Goal: Information Seeking & Learning: Learn about a topic

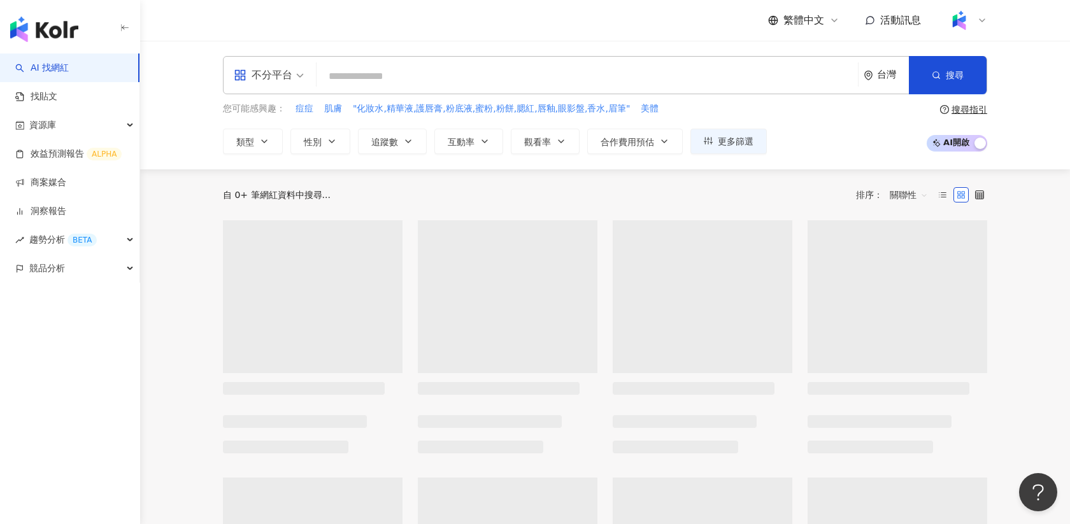
click at [983, 21] on icon at bounding box center [982, 20] width 5 height 3
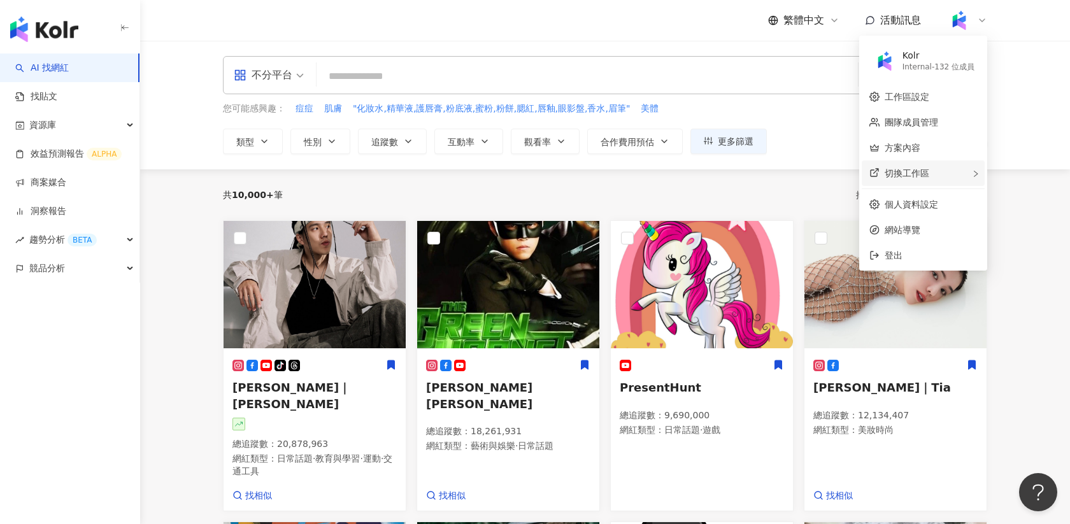
click at [972, 175] on div "切換工作區" at bounding box center [923, 173] width 123 height 25
click at [972, 175] on div "切換工作區 W [GEOGRAPHIC_DATA] 的工作區 Free 方案 - 1 位成員 D Demo用 Internal - 63 位成員 Extern…" at bounding box center [923, 173] width 123 height 25
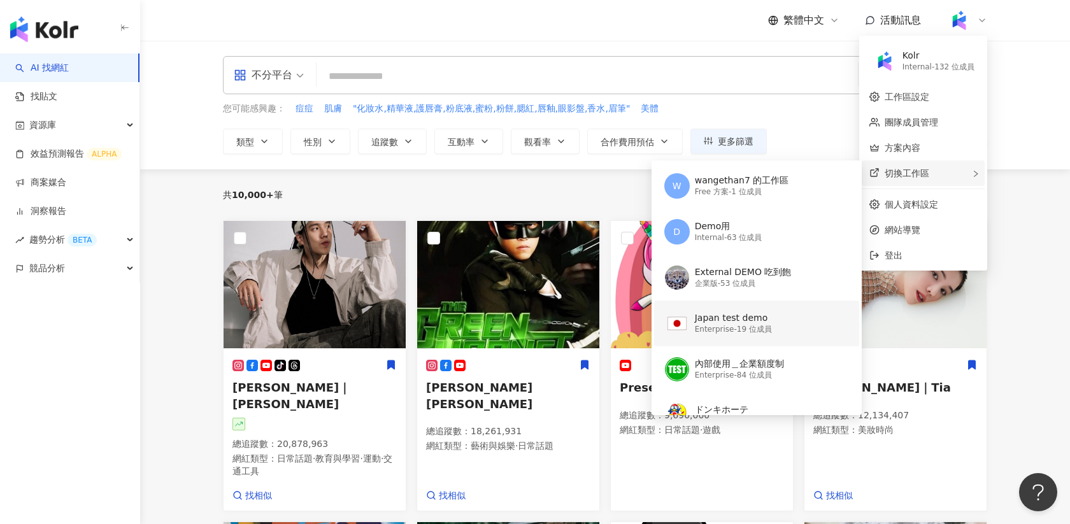
click at [716, 324] on div "Japan test demo" at bounding box center [733, 318] width 77 height 13
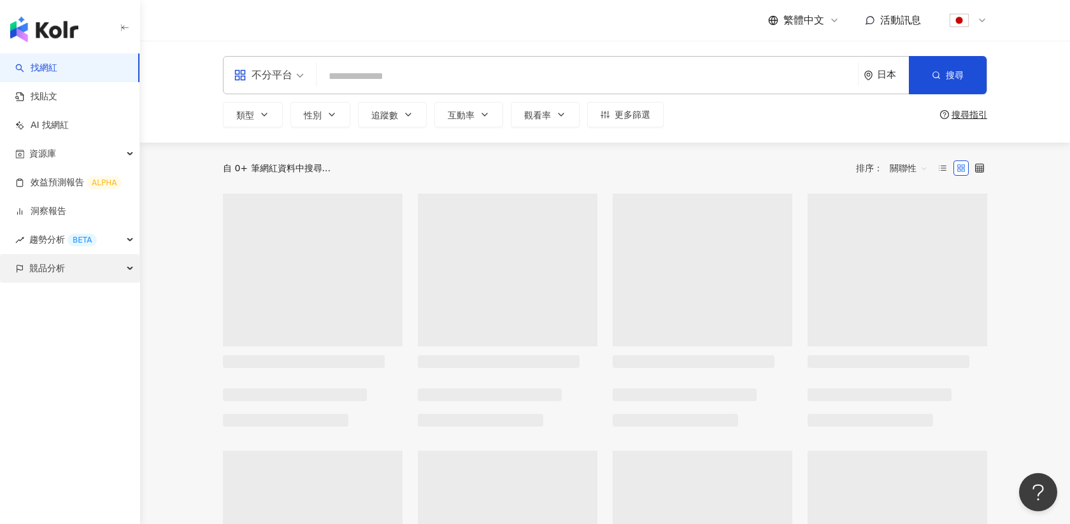
click at [59, 268] on span "競品分析" at bounding box center [47, 268] width 36 height 29
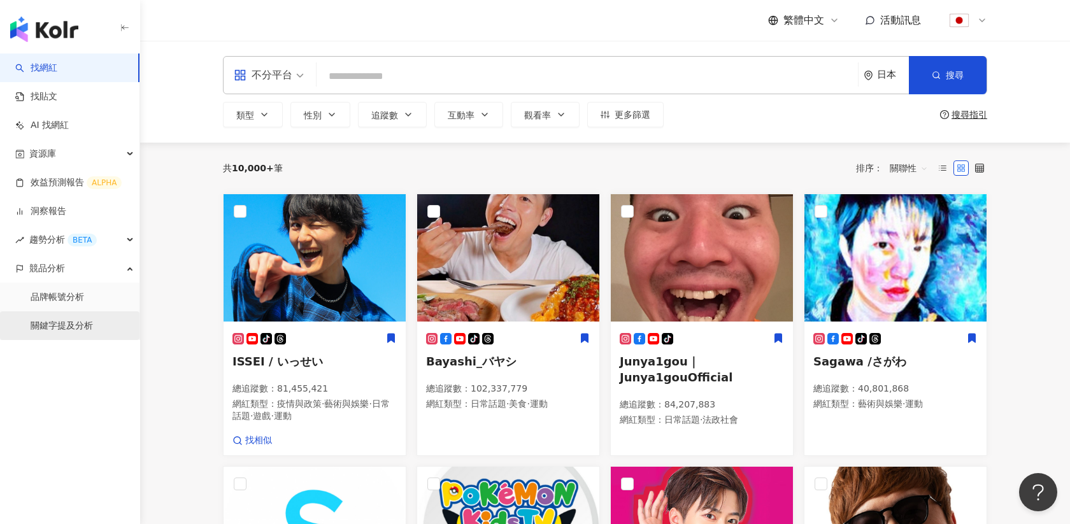
click at [55, 332] on link "關鍵字提及分析" at bounding box center [62, 326] width 62 height 13
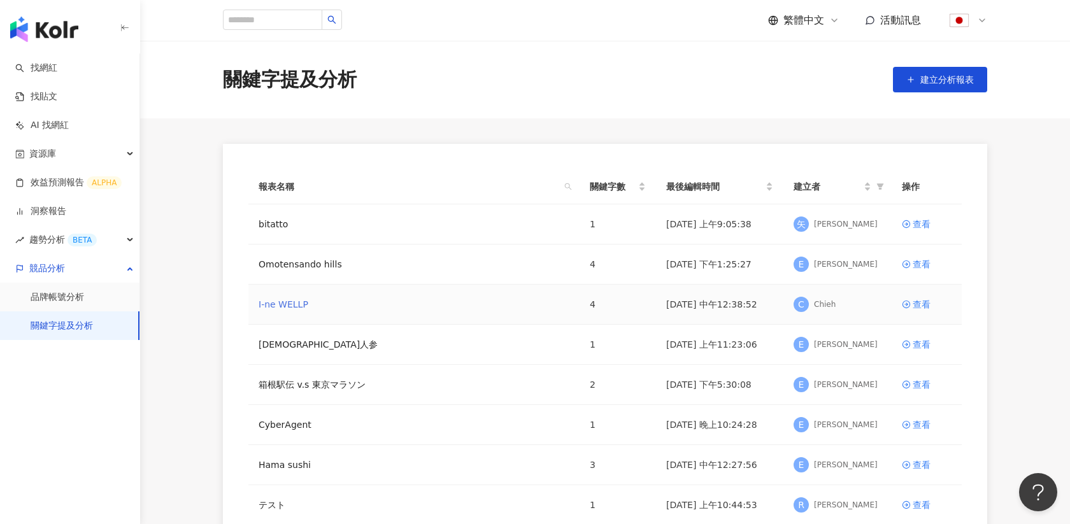
click at [286, 301] on link "I-ne WELLP" at bounding box center [284, 305] width 50 height 14
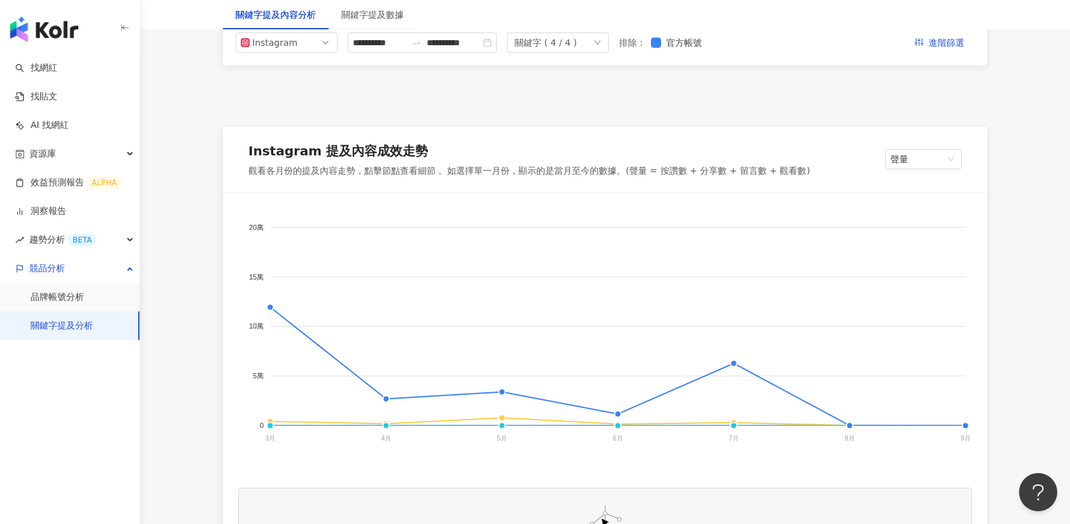
scroll to position [205, 0]
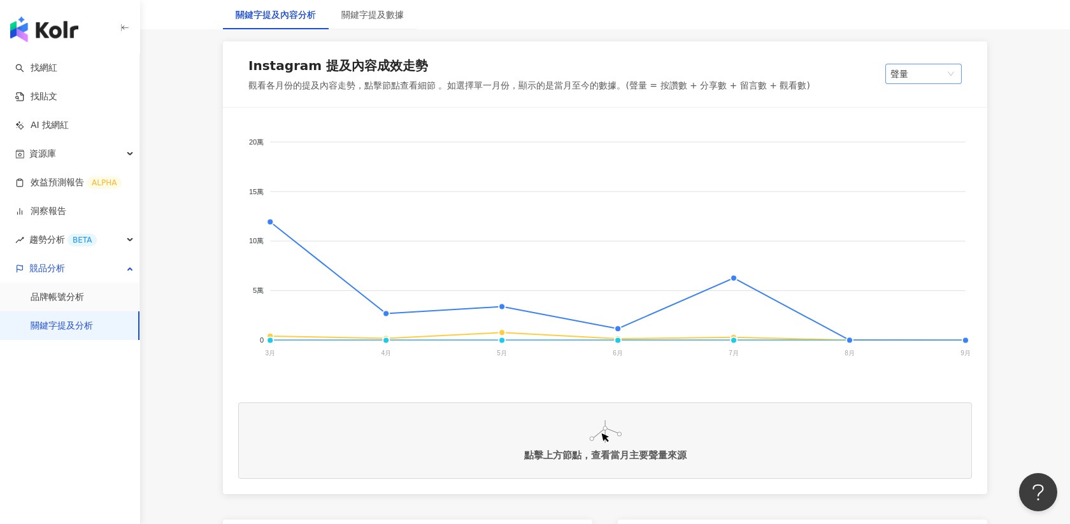
click at [918, 79] on span "聲量" at bounding box center [924, 73] width 66 height 19
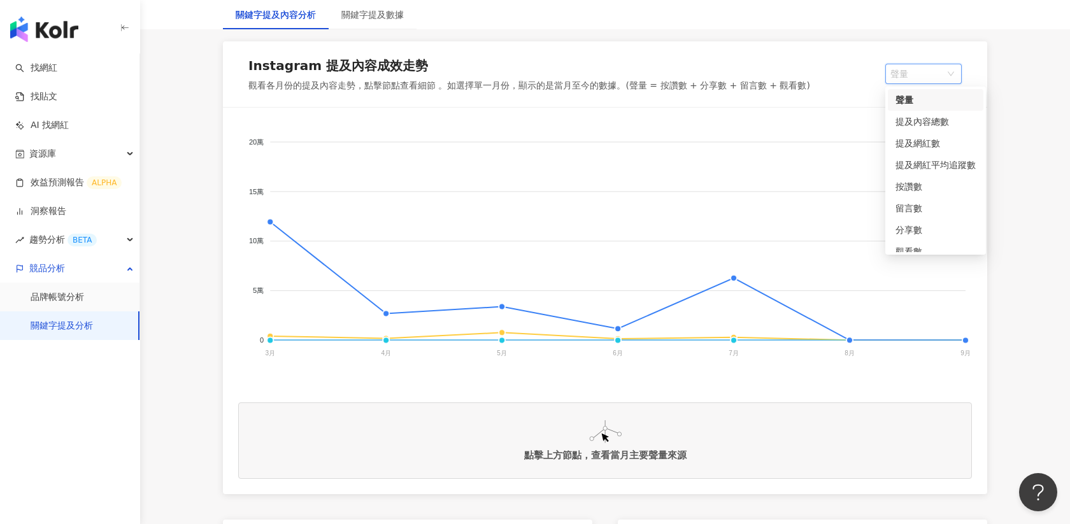
click at [905, 101] on div "聲量" at bounding box center [936, 100] width 80 height 14
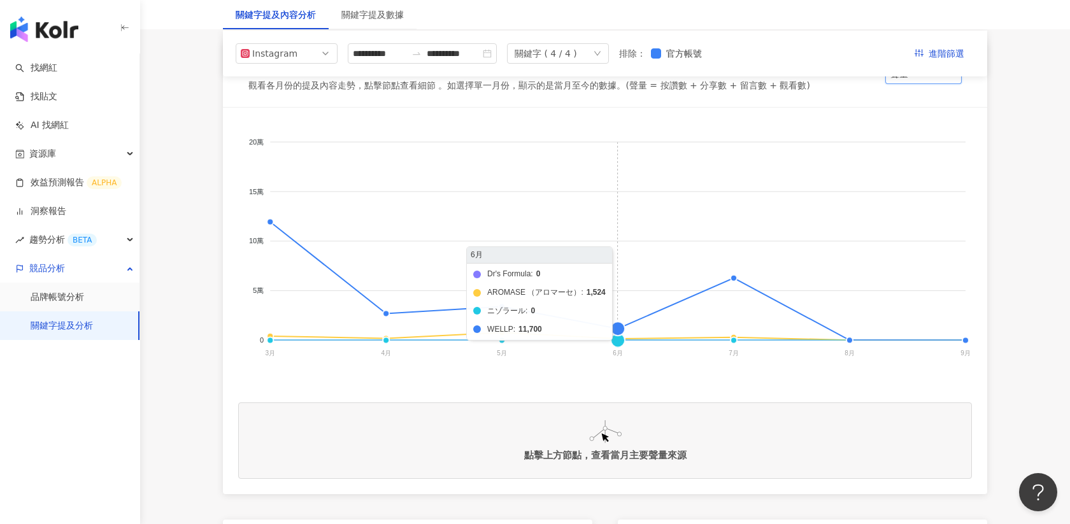
scroll to position [195, 0]
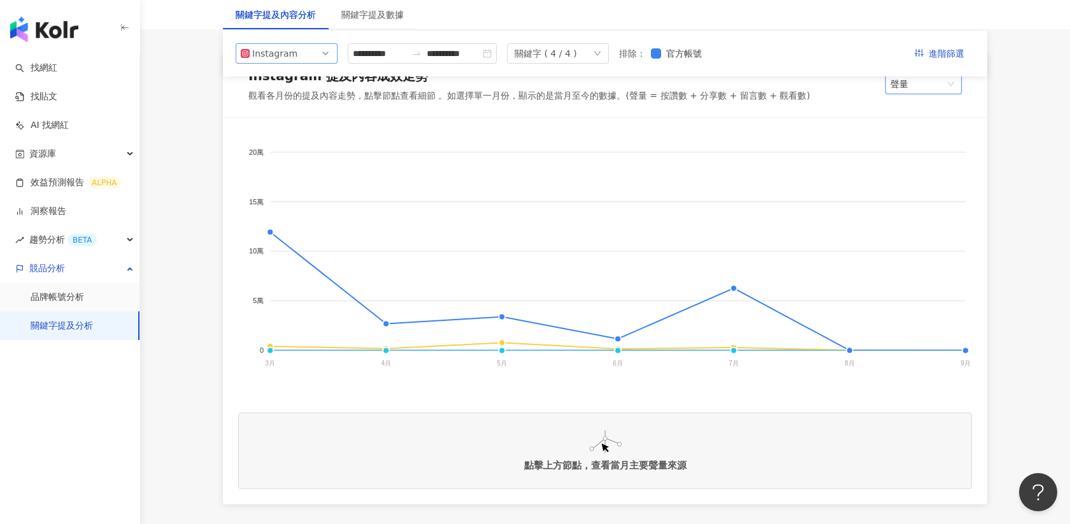
click at [315, 47] on span "Instagram" at bounding box center [287, 53] width 92 height 19
click at [272, 149] on div "Threads" at bounding box center [277, 148] width 41 height 14
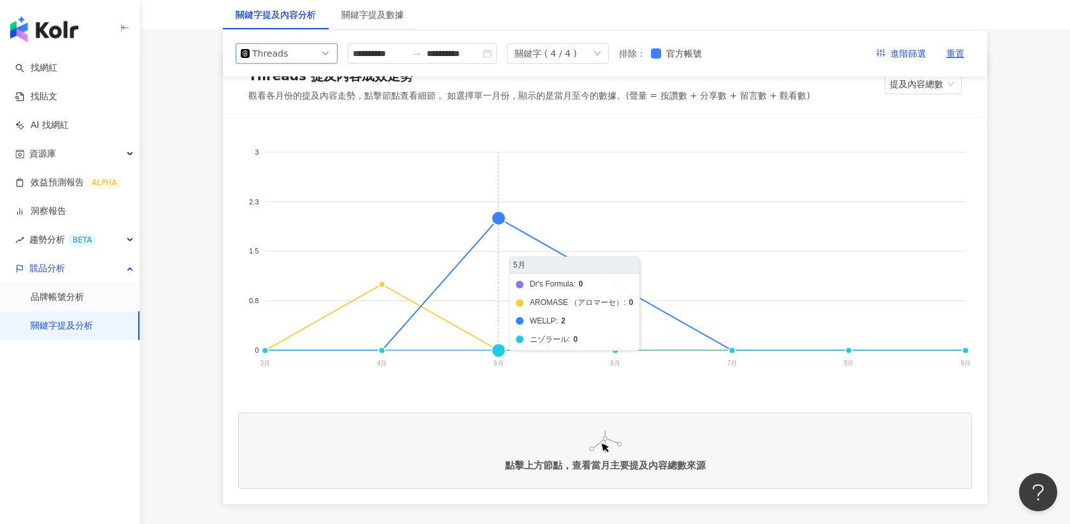
click at [498, 219] on foreignobject "Dr's Formula AROMASE （アロマーセ） WELLP ニゾラール" at bounding box center [605, 260] width 734 height 255
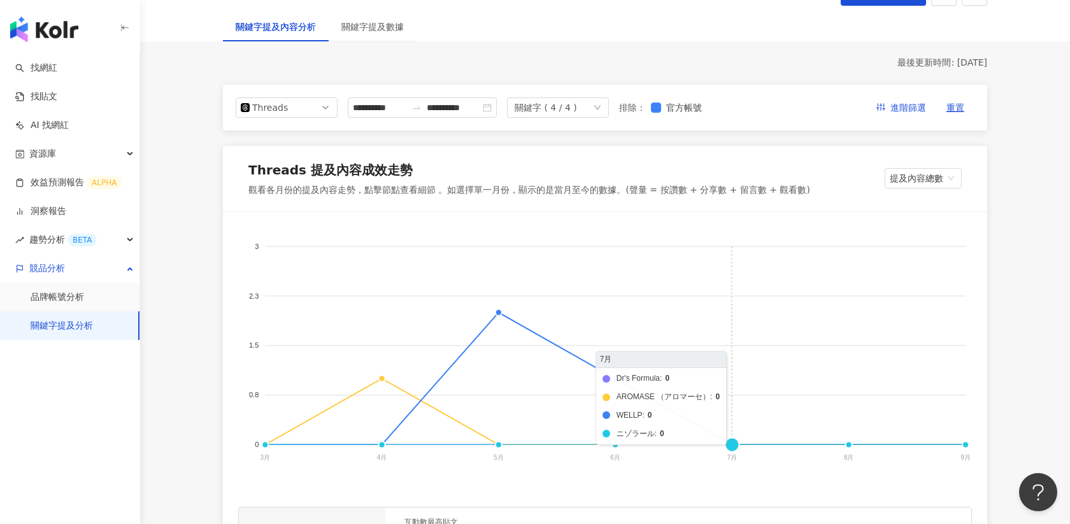
scroll to position [99, 0]
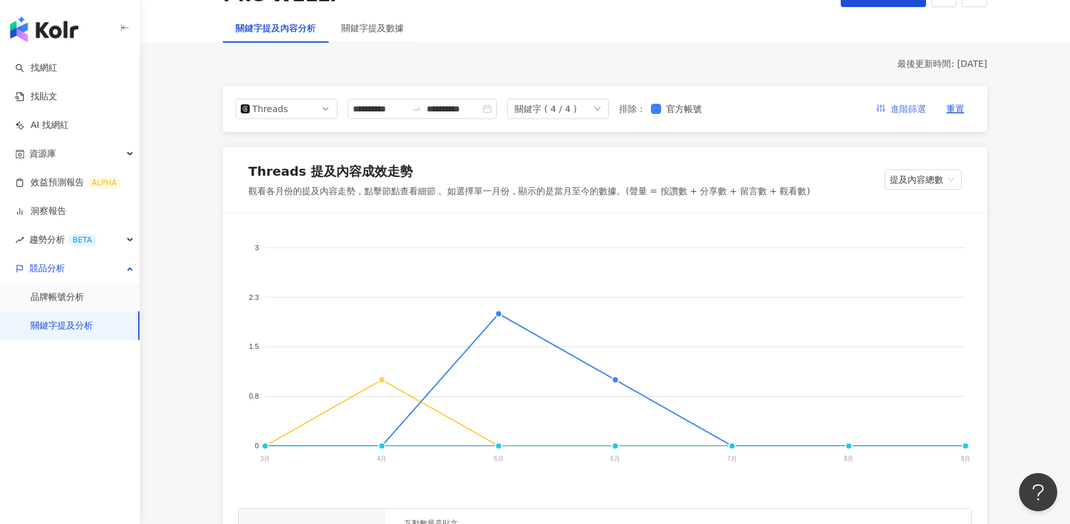
click at [907, 105] on span "進階篩選" at bounding box center [909, 109] width 36 height 20
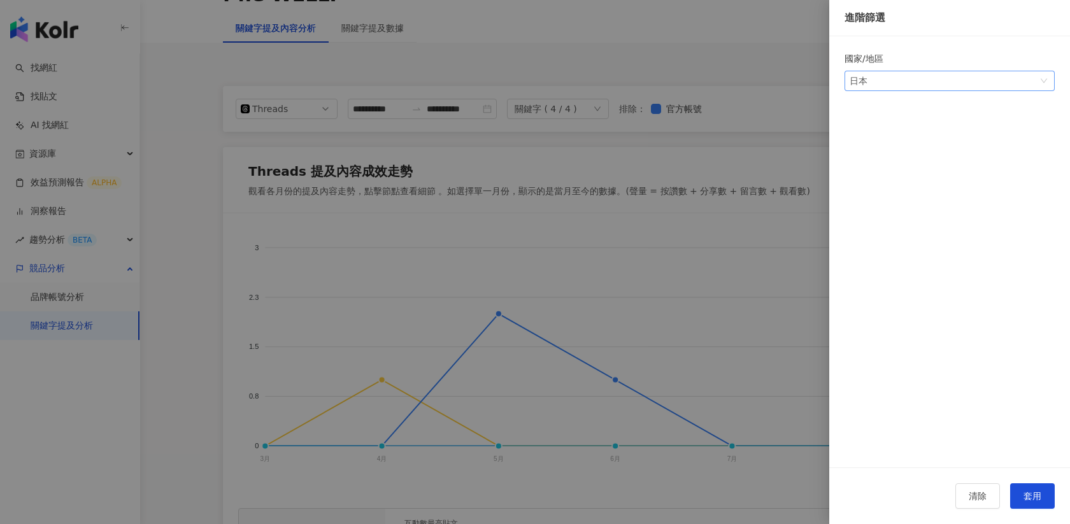
click at [893, 83] on span "日本" at bounding box center [950, 80] width 200 height 19
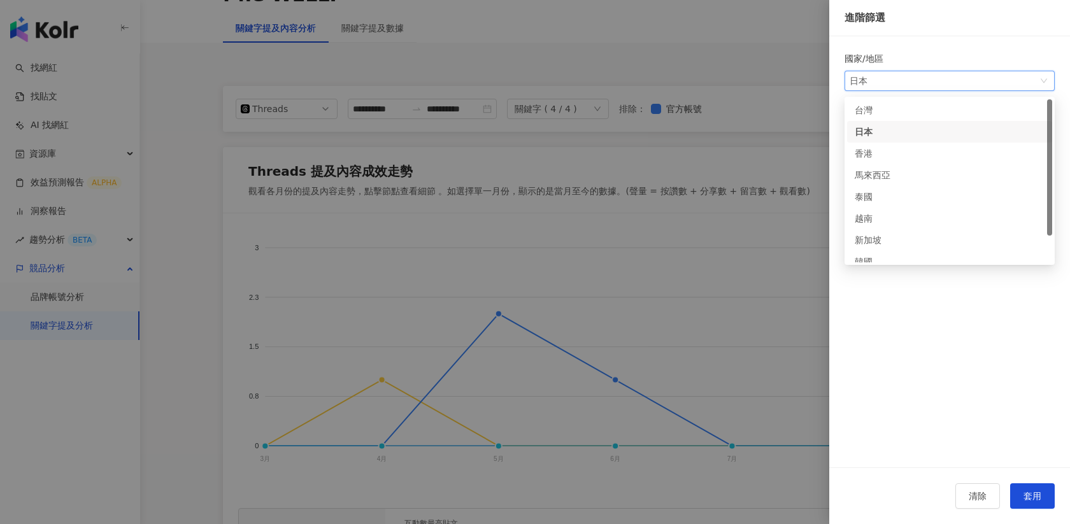
click at [871, 111] on div "台灣" at bounding box center [875, 110] width 41 height 14
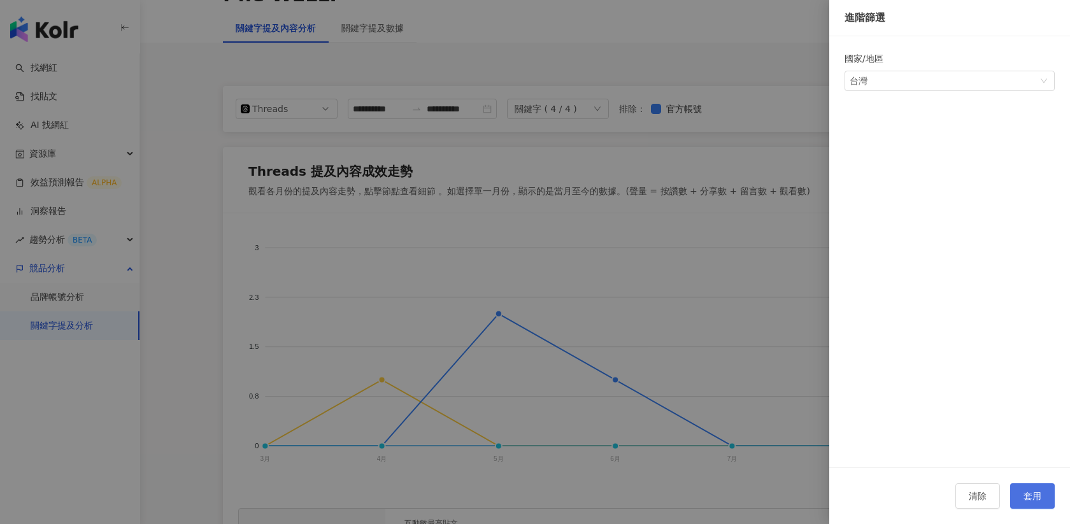
click at [1032, 495] on span "套用" at bounding box center [1033, 496] width 18 height 10
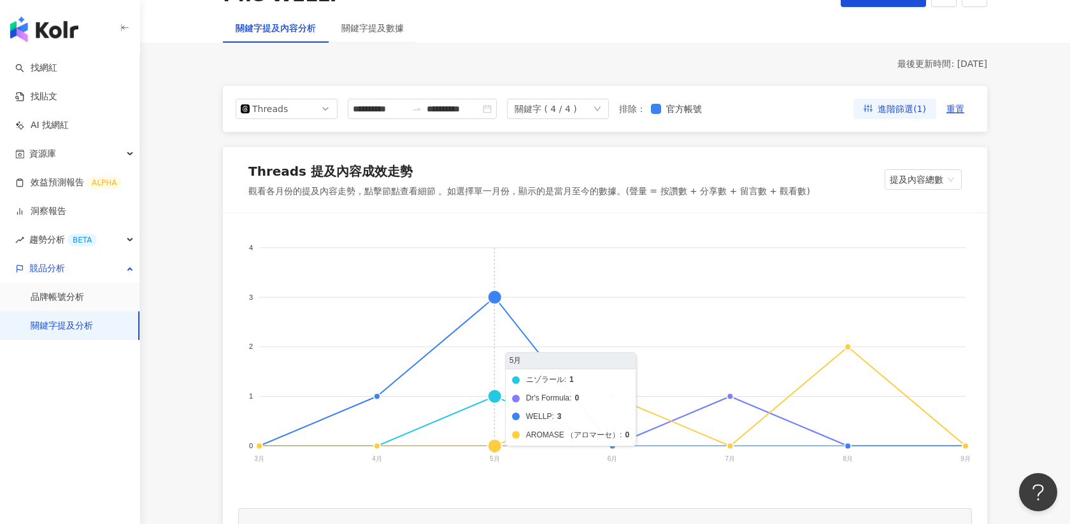
click at [495, 293] on foreignobject "ニゾラール Dr's Formula WELLP AROMASE （アロマーセ）" at bounding box center [605, 356] width 734 height 255
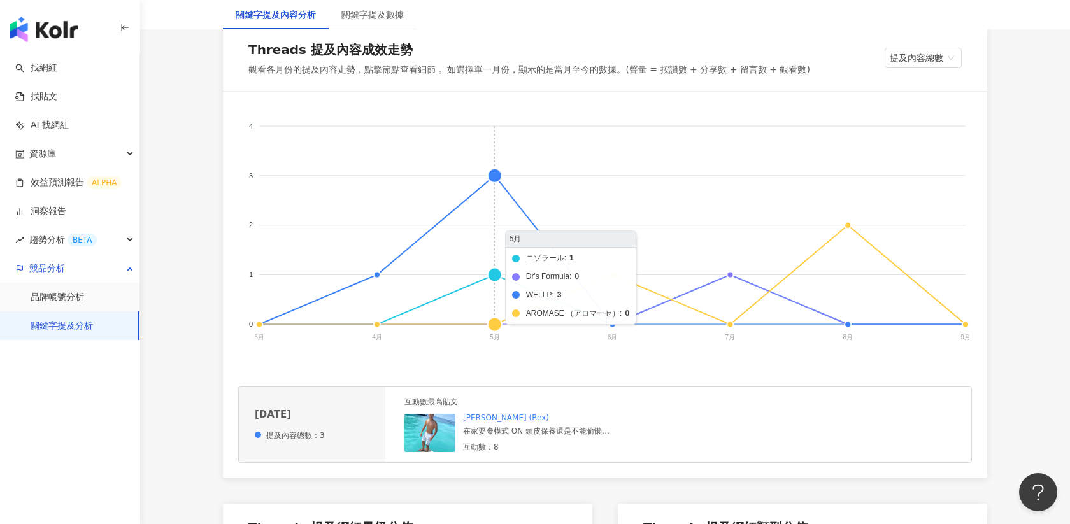
scroll to position [228, 0]
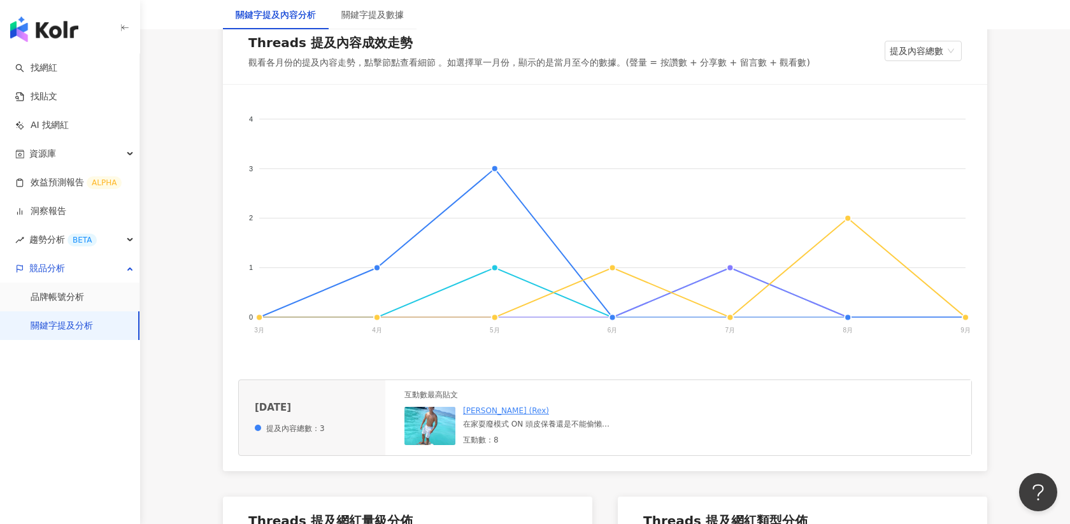
click at [447, 423] on img at bounding box center [430, 426] width 51 height 38
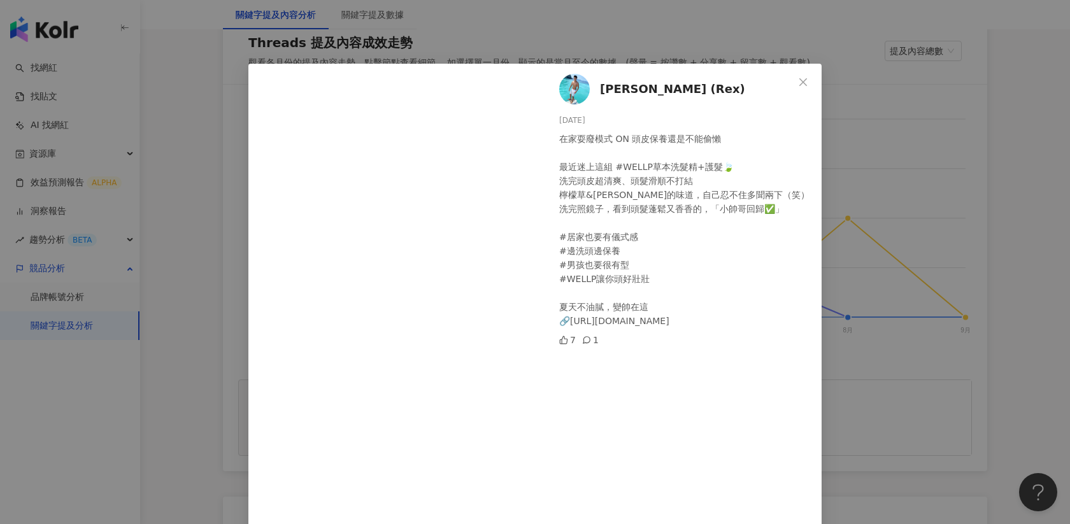
click at [884, 158] on div "[PERSON_NAME] (Rex) [DATE] 在家耍廢模式 ON 頭皮保養還是不能偷懶 最近迷上這組 #WELLP草本洗髮精+護髮🍃 洗完頭皮超清爽、…" at bounding box center [535, 262] width 1070 height 524
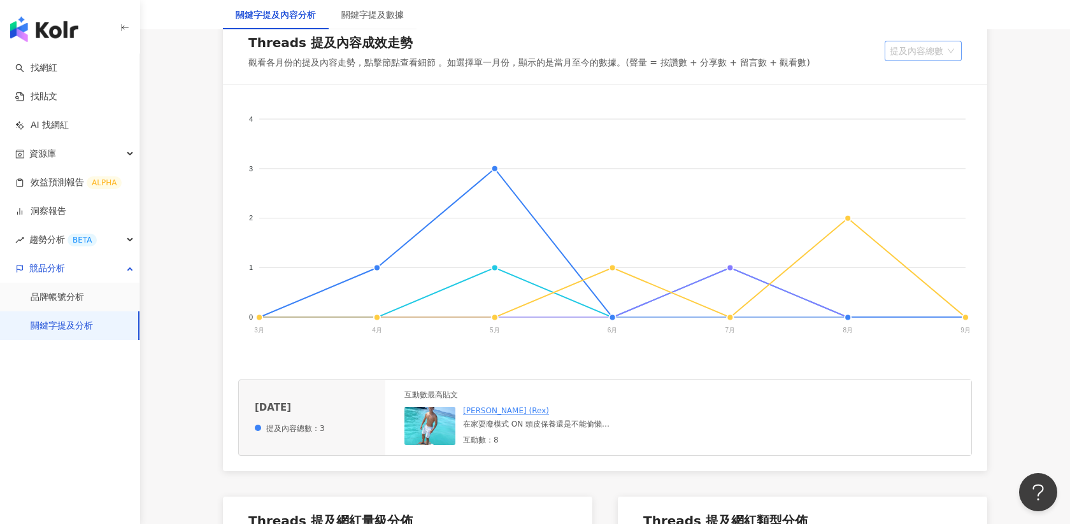
click at [924, 52] on span "提及內容總數" at bounding box center [923, 50] width 67 height 19
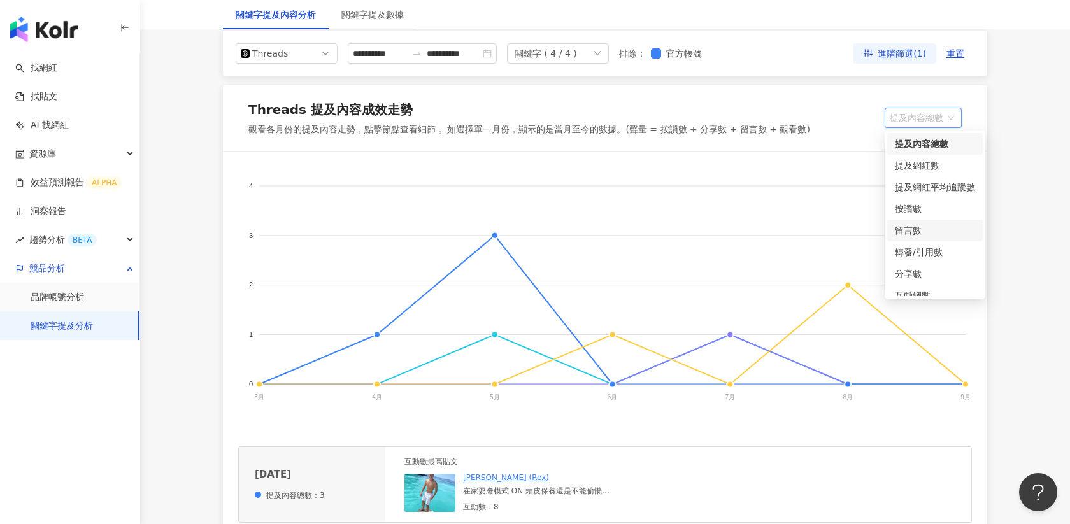
scroll to position [10, 0]
click at [912, 199] on div "按讚數" at bounding box center [935, 199] width 80 height 14
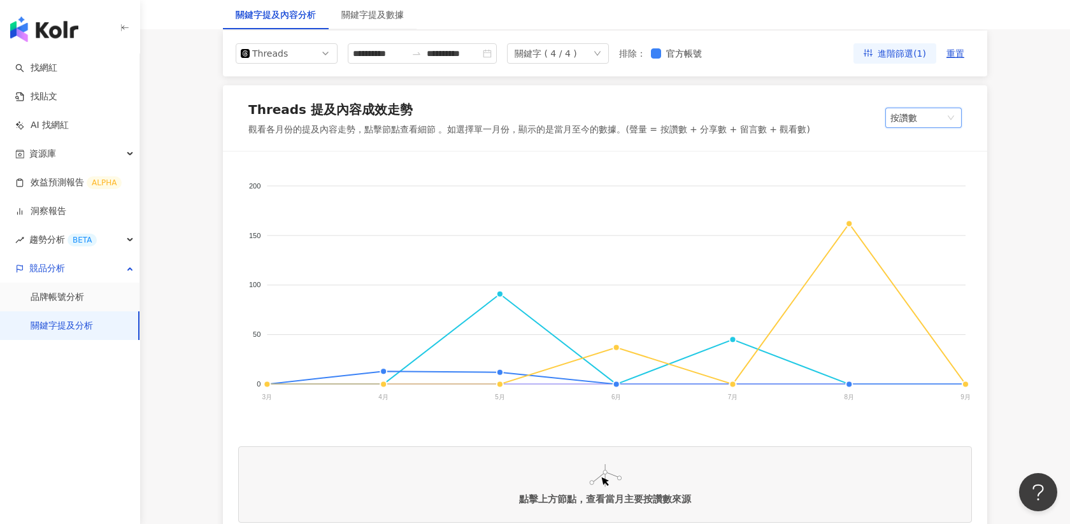
click at [919, 118] on span "按讚數" at bounding box center [924, 117] width 66 height 19
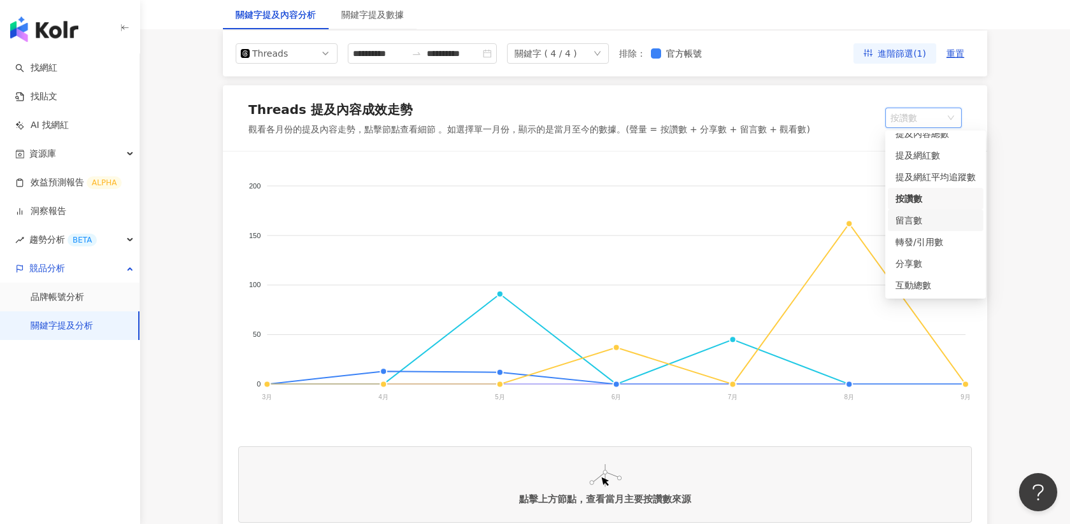
scroll to position [186, 0]
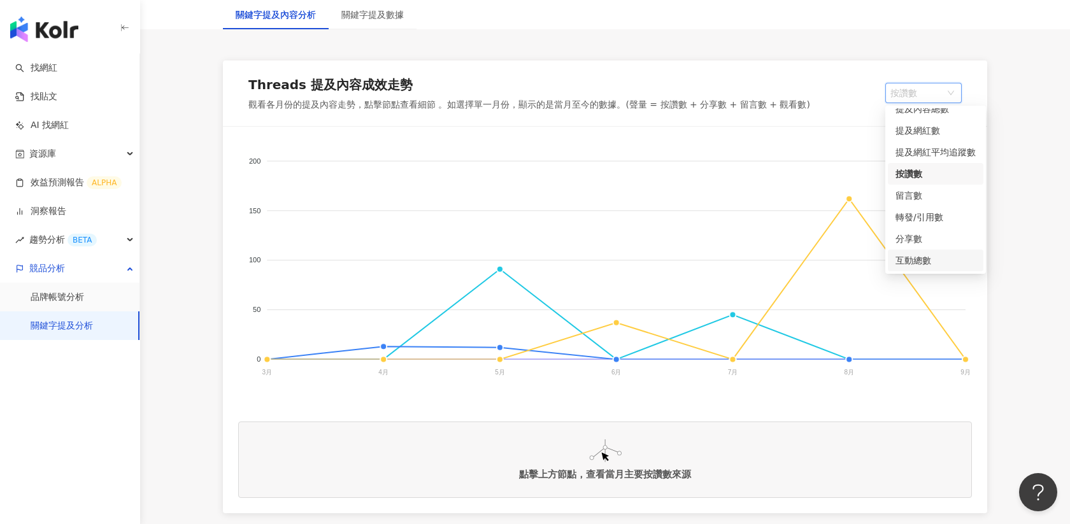
click at [910, 263] on div "互動總數" at bounding box center [936, 261] width 80 height 14
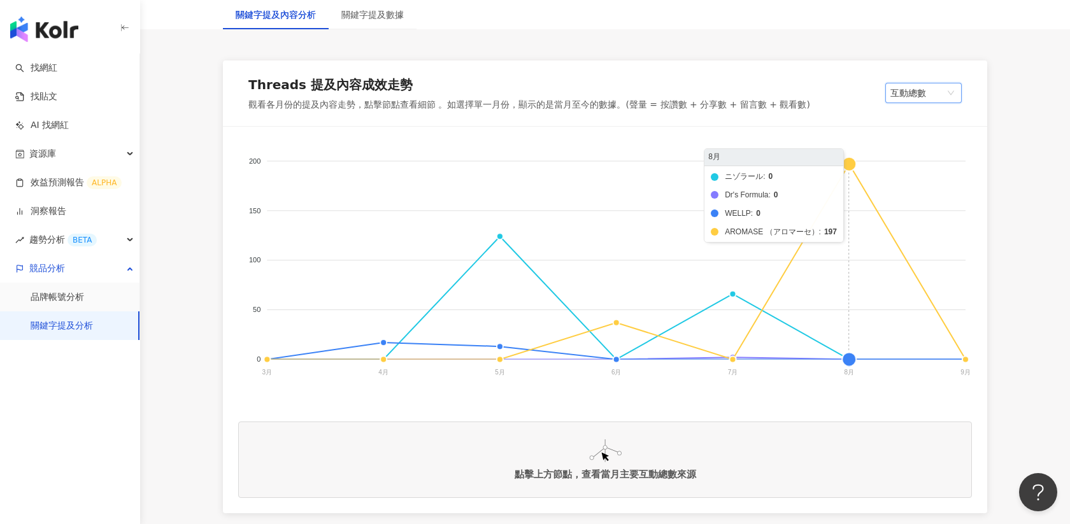
click at [847, 165] on foreignobject "ニゾラール Dr's Formula WELLP AROMASE （アロマーセ）" at bounding box center [605, 269] width 734 height 255
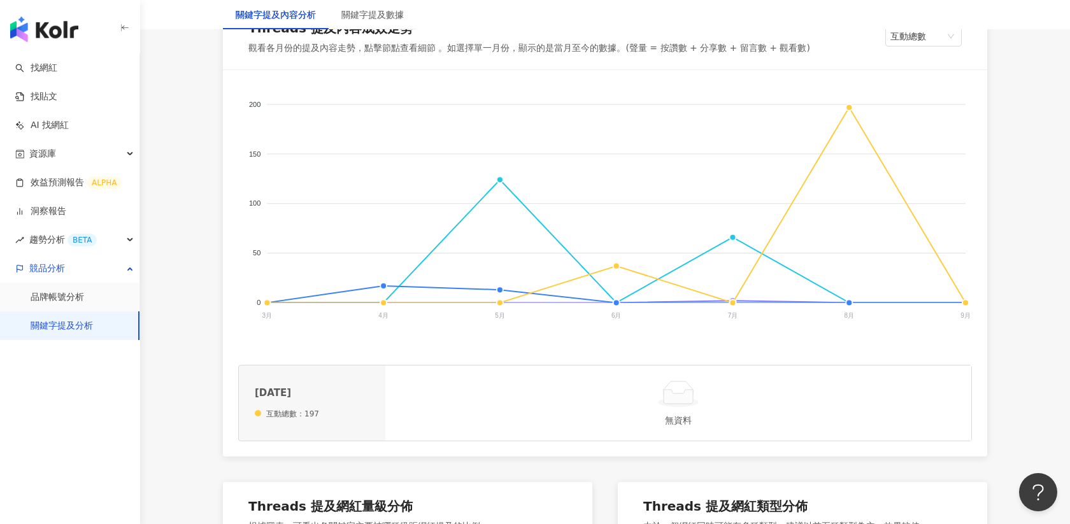
scroll to position [243, 0]
click at [849, 105] on foreignobject "ニゾラール Dr's Formula WELLP AROMASE （アロマーセ）" at bounding box center [605, 212] width 734 height 255
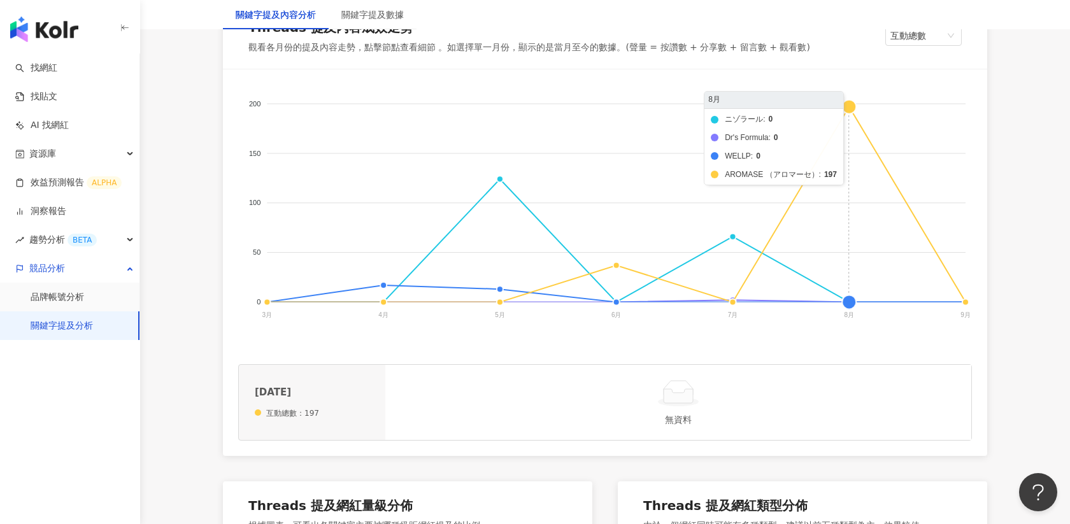
click at [849, 110] on foreignobject "ニゾラール Dr's Formula WELLP AROMASE （アロマーセ）" at bounding box center [605, 212] width 734 height 255
click at [852, 108] on foreignobject "ニゾラール Dr's Formula WELLP AROMASE （アロマーセ）" at bounding box center [605, 212] width 734 height 255
